Goal: Use online tool/utility: Utilize a website feature to perform a specific function

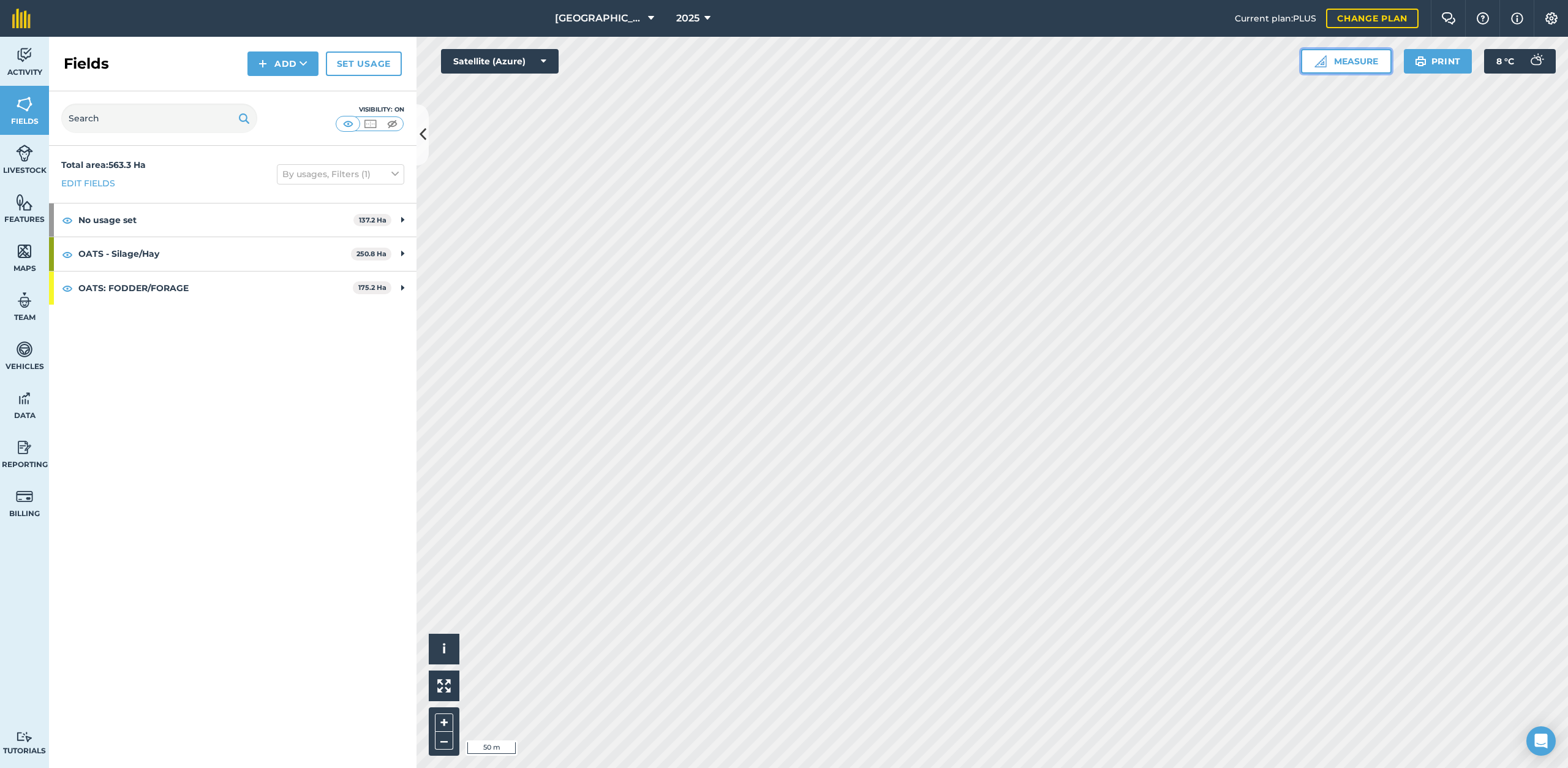
click at [1339, 61] on button "Measure" at bounding box center [1346, 61] width 91 height 24
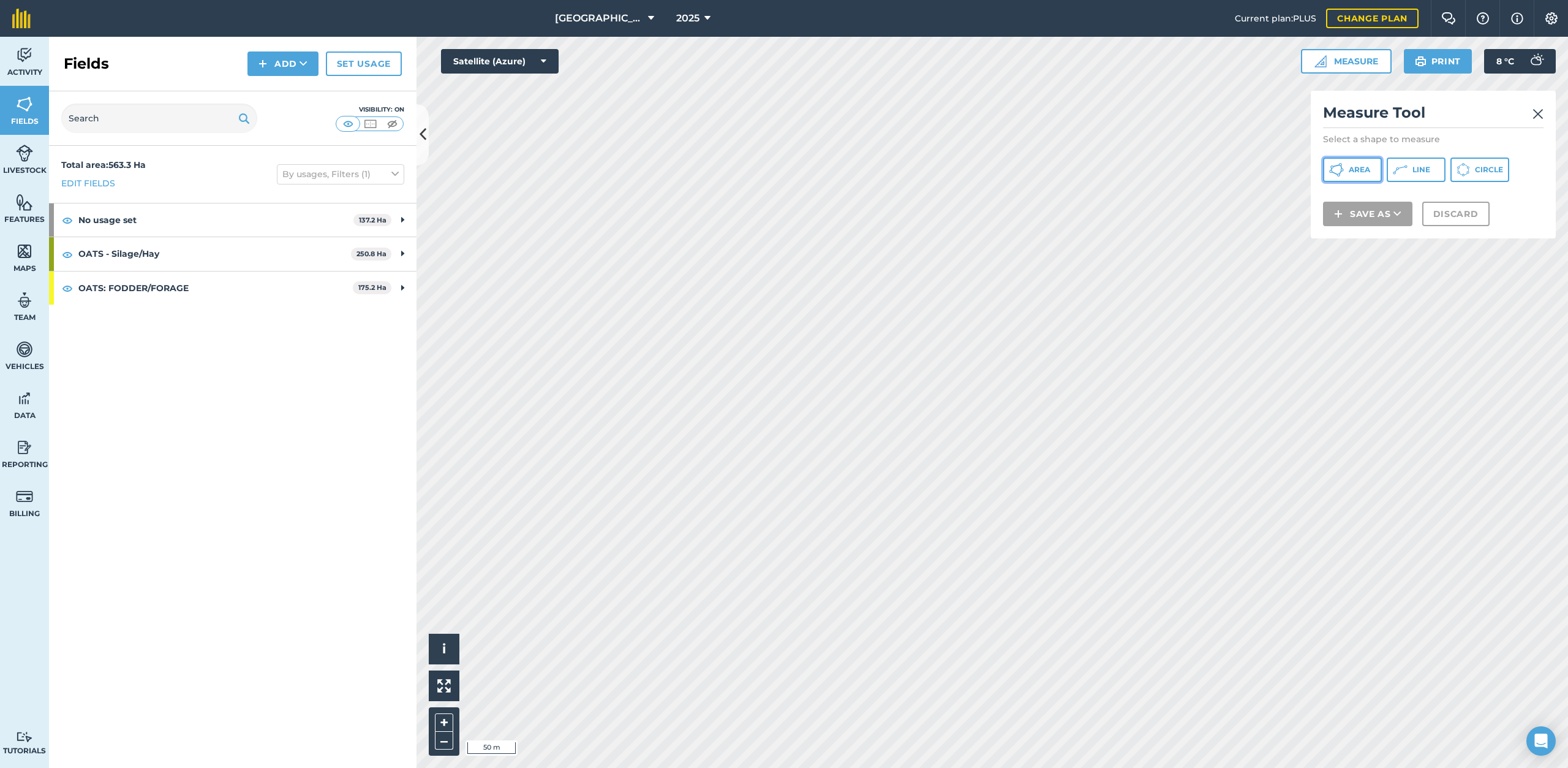
click at [1364, 167] on span "Area" at bounding box center [1359, 170] width 22 height 9
click at [1471, 227] on button "Discard" at bounding box center [1456, 230] width 67 height 24
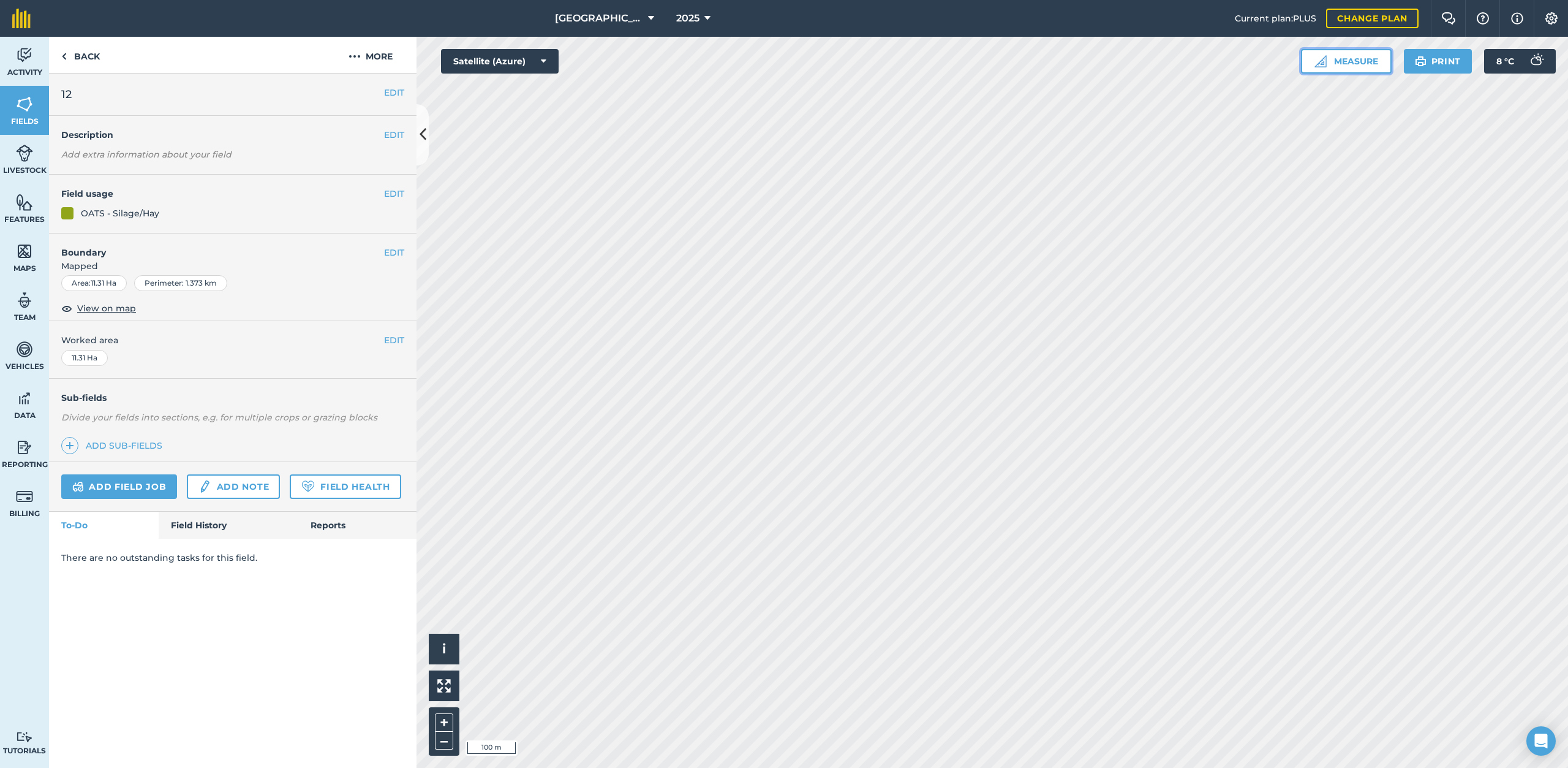
click at [1346, 56] on button "Measure" at bounding box center [1346, 61] width 91 height 24
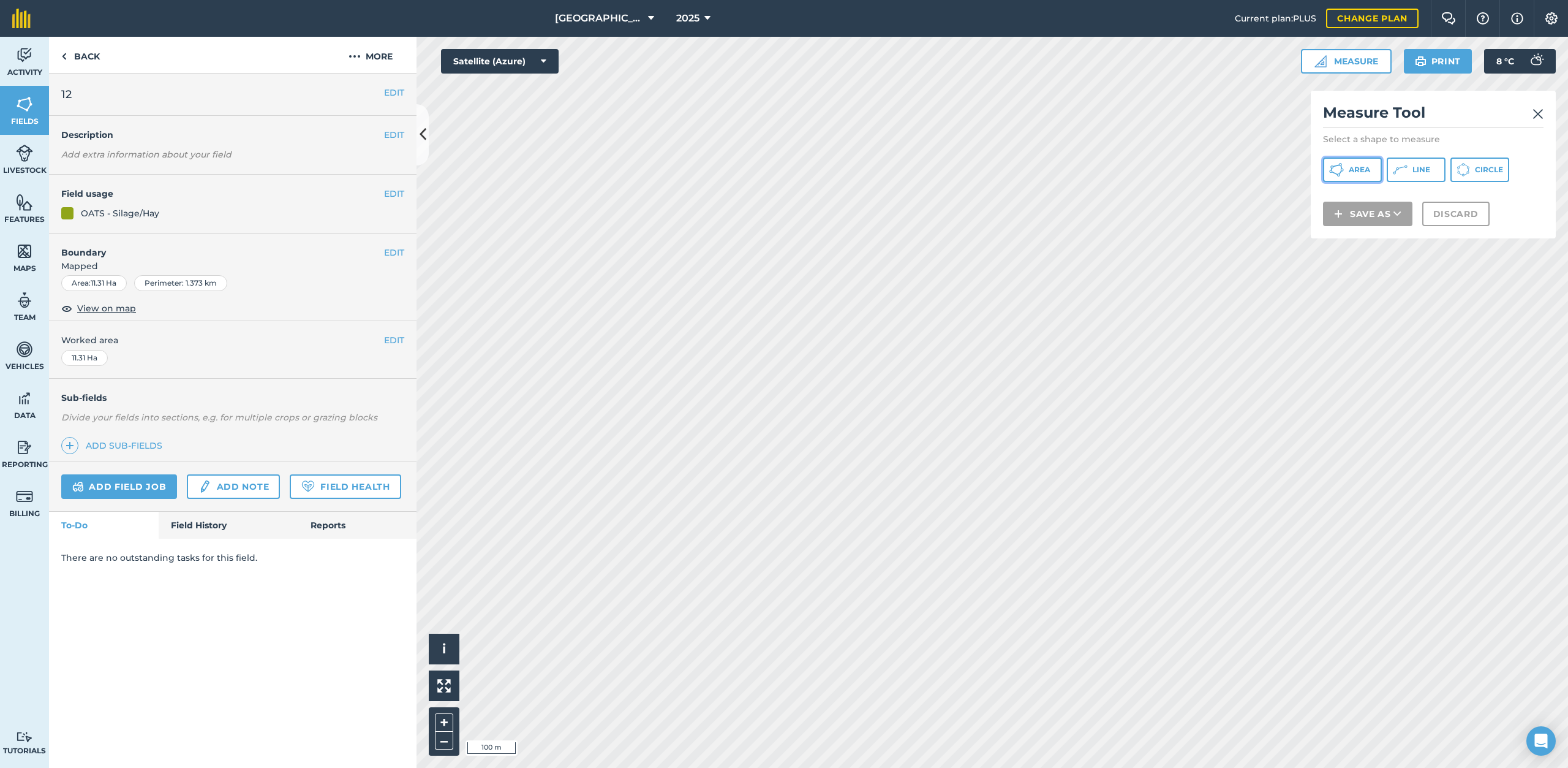
click at [1353, 169] on span "Area" at bounding box center [1359, 170] width 22 height 9
